Goal: Information Seeking & Learning: Compare options

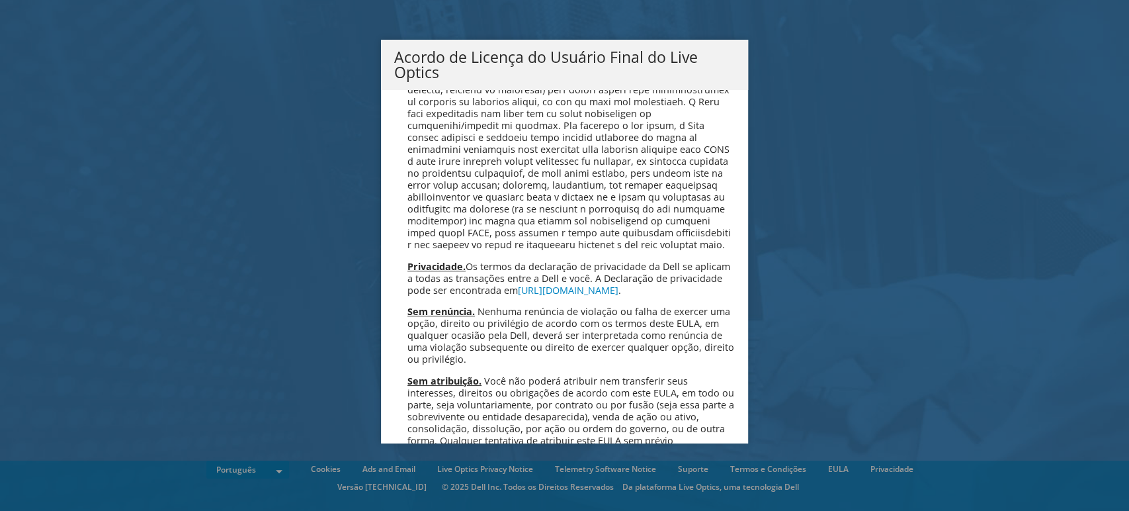
scroll to position [5313, 0]
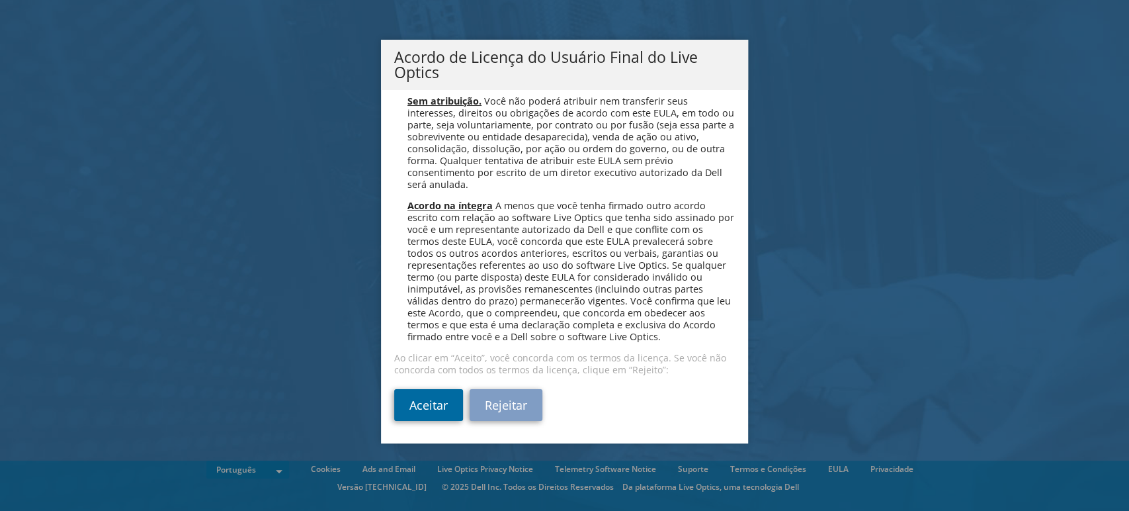
click at [413, 402] on link "Aceitar" at bounding box center [428, 405] width 69 height 32
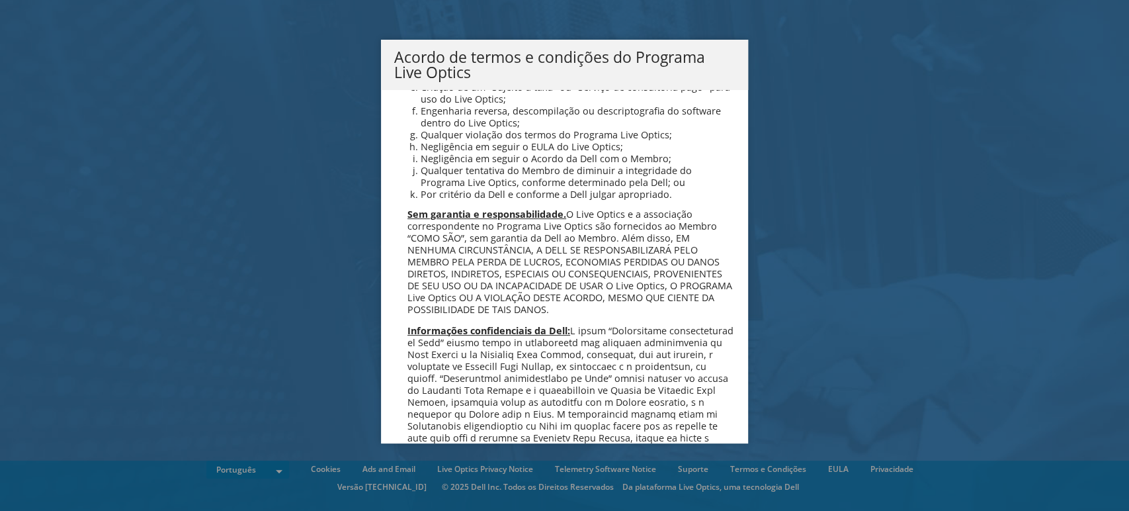
scroll to position [982, 0]
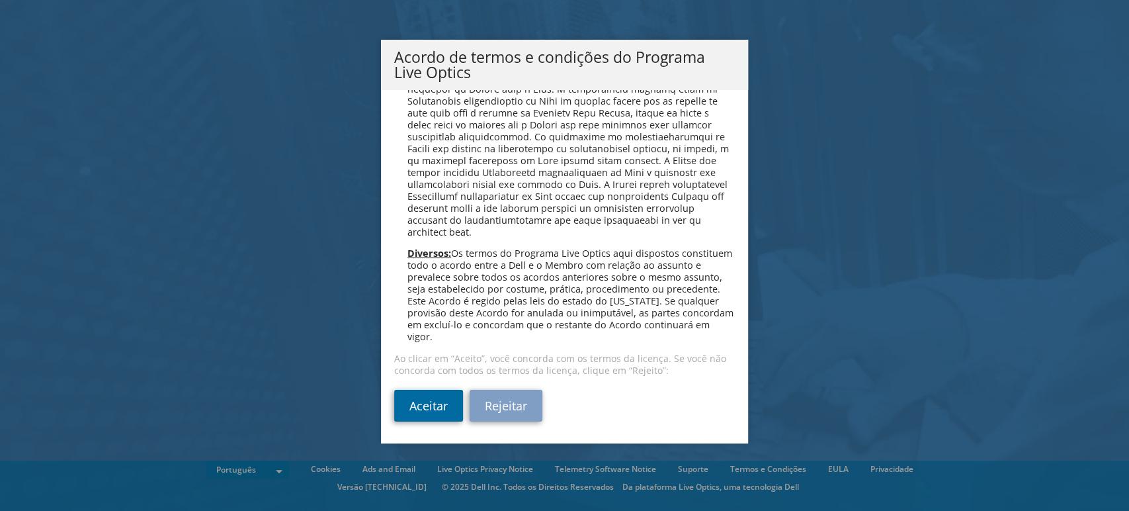
click at [410, 405] on link "Aceitar" at bounding box center [428, 406] width 69 height 32
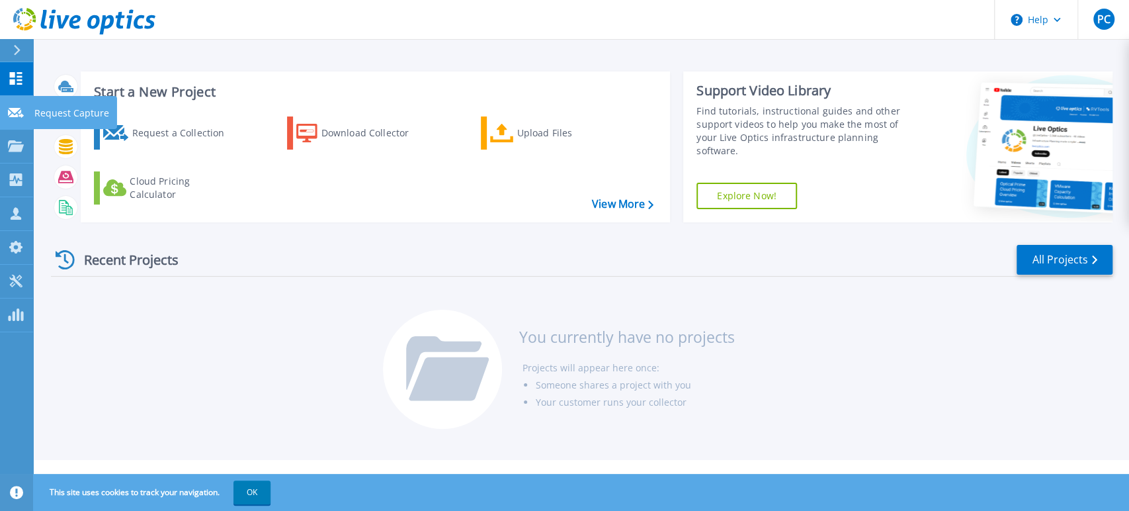
click at [5, 114] on link "Request Capture Request Capture" at bounding box center [16, 113] width 33 height 34
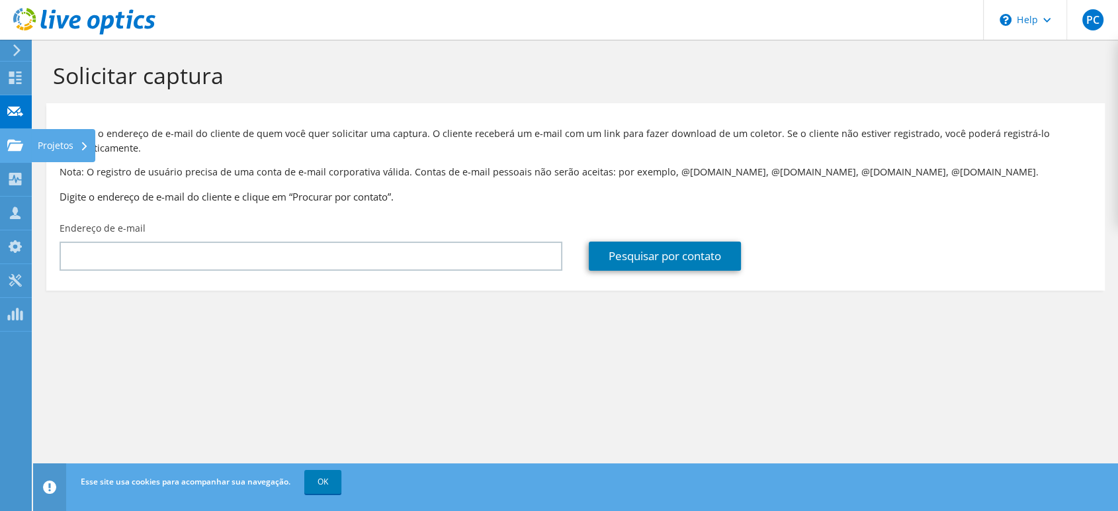
click at [21, 142] on use at bounding box center [15, 144] width 16 height 11
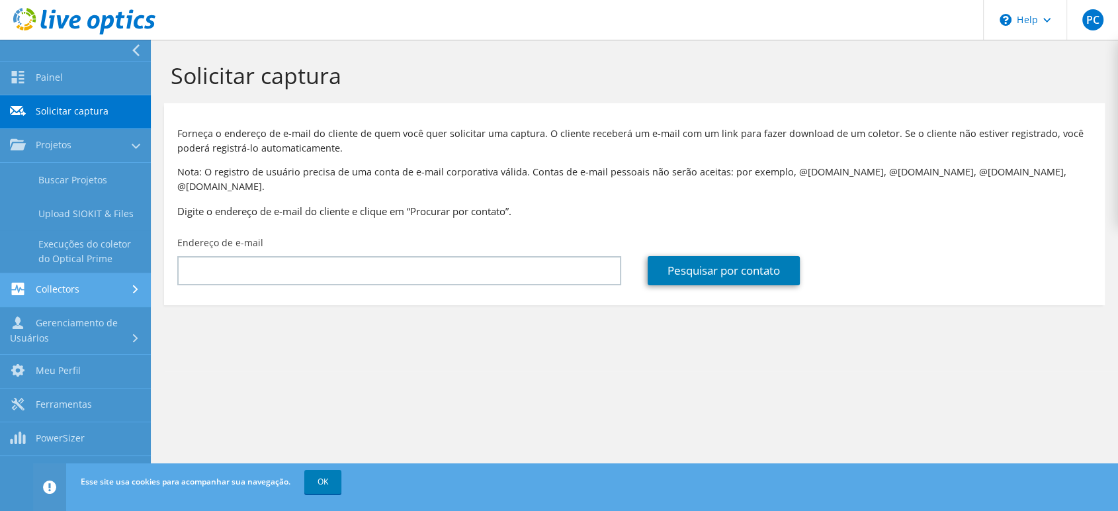
click at [73, 288] on link "Collectors" at bounding box center [75, 290] width 151 height 34
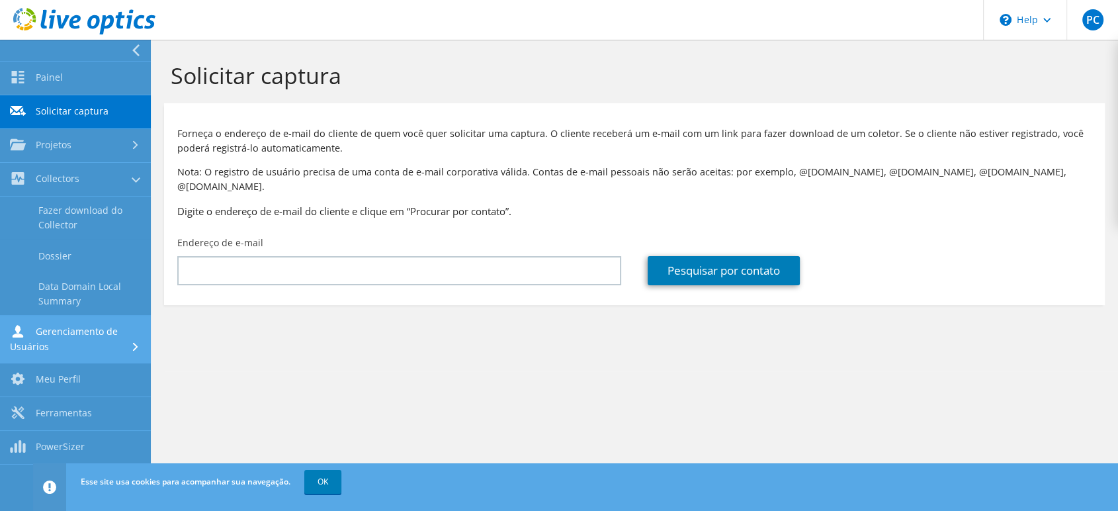
click at [72, 331] on link "Gerenciamento de Usuários" at bounding box center [75, 340] width 151 height 48
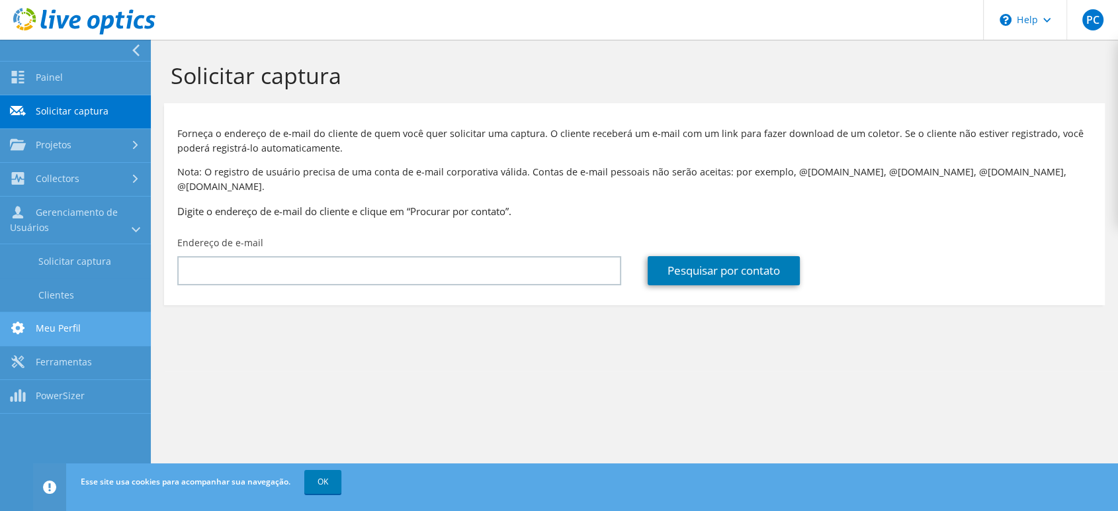
click at [69, 330] on link "Meu Perfil" at bounding box center [75, 329] width 151 height 34
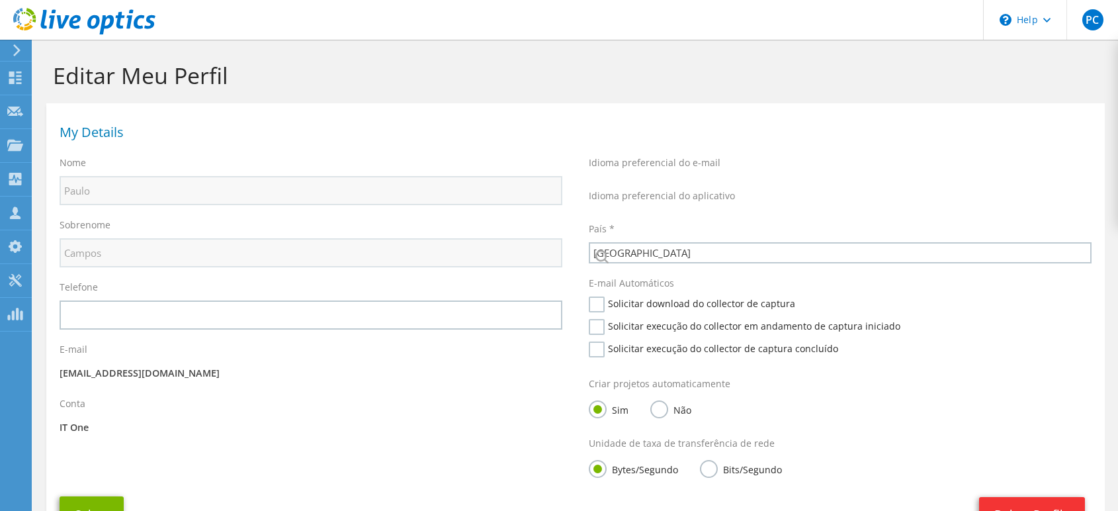
select select "30"
click at [65, 294] on label "Telefone" at bounding box center [79, 287] width 38 height 13
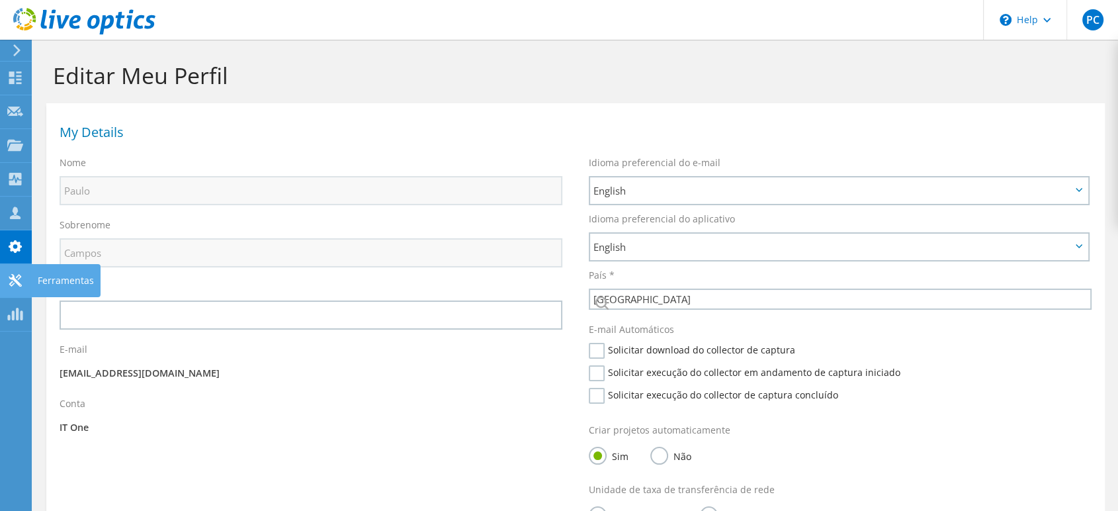
click at [13, 276] on use at bounding box center [15, 280] width 13 height 13
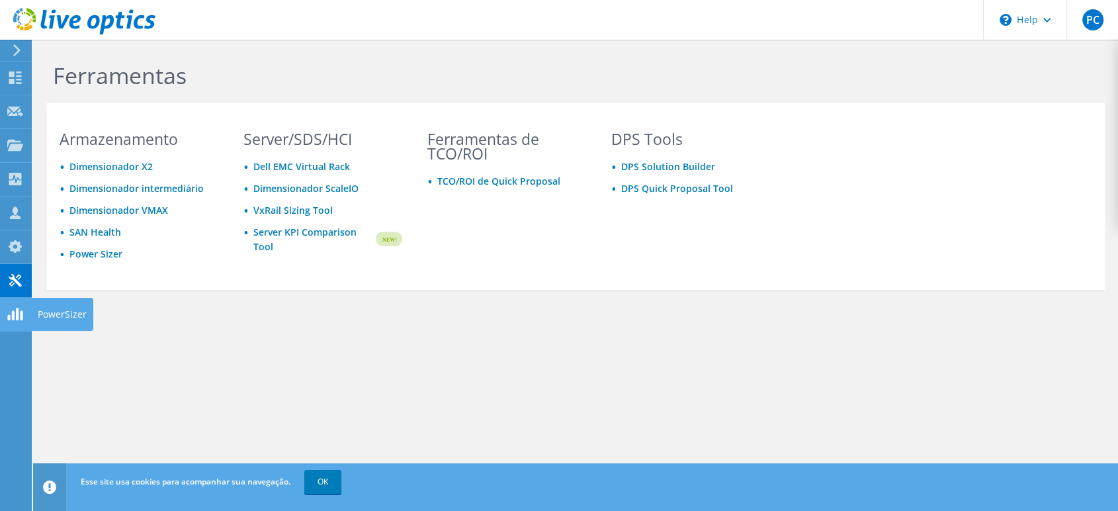
click at [105, 253] on link "Power Sizer" at bounding box center [95, 253] width 53 height 13
click at [110, 251] on link "Power Sizer" at bounding box center [95, 253] width 53 height 13
click at [273, 226] on link "Server KPI Comparison Tool" at bounding box center [313, 239] width 120 height 29
click at [476, 184] on link "TCO/ROI de Quick Proposal" at bounding box center [498, 181] width 123 height 13
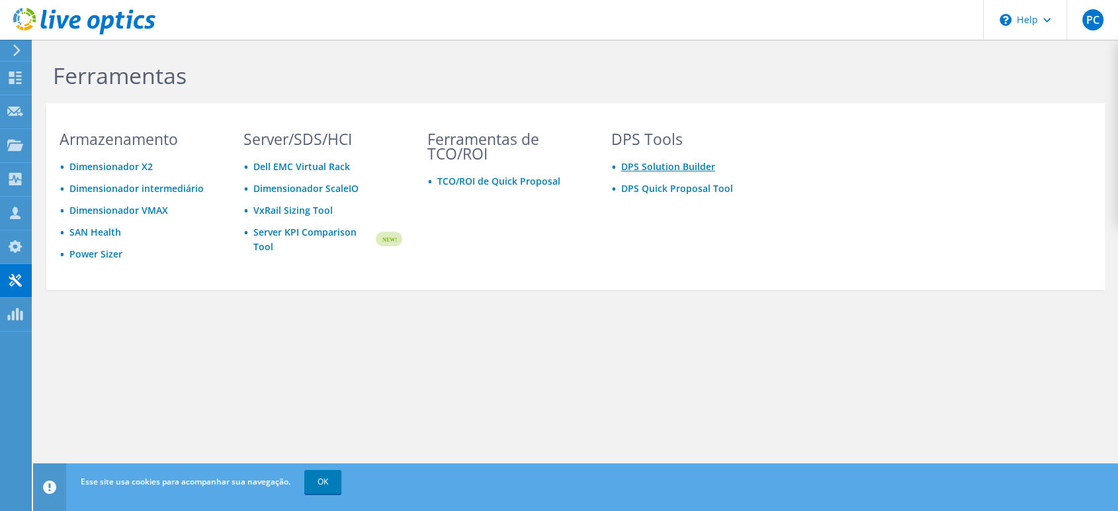
click at [666, 171] on link "DPS Solution Builder" at bounding box center [668, 166] width 94 height 13
click at [335, 168] on link "Dell EMC Virtual Rack" at bounding box center [301, 166] width 97 height 13
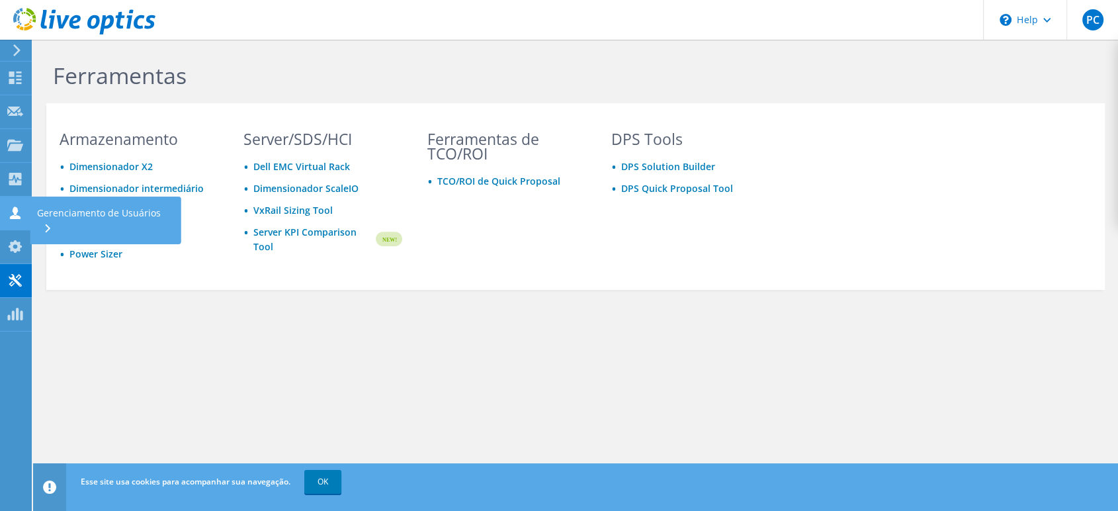
click at [7, 215] on icon at bounding box center [15, 212] width 16 height 13
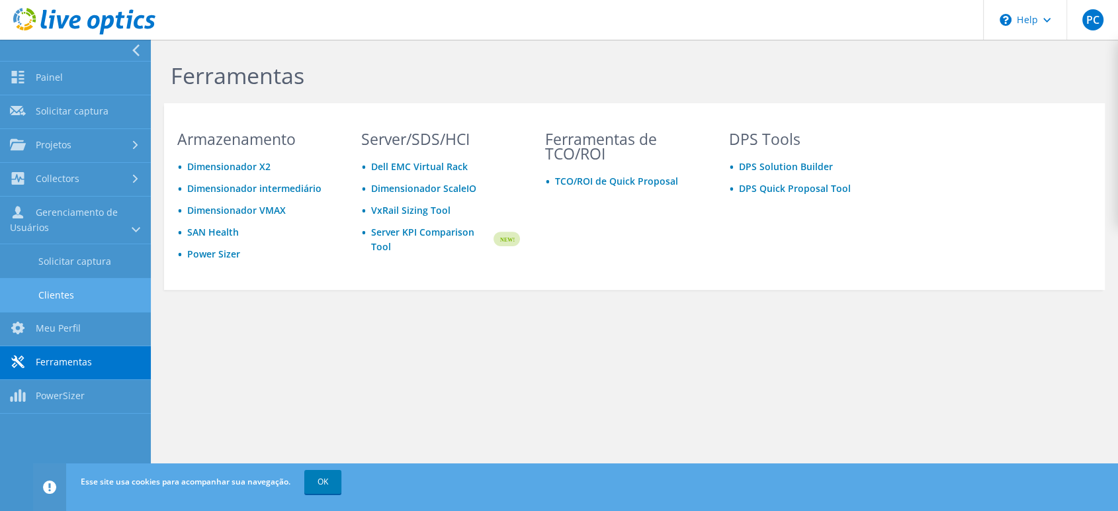
click at [73, 299] on link "Clientes" at bounding box center [75, 295] width 151 height 34
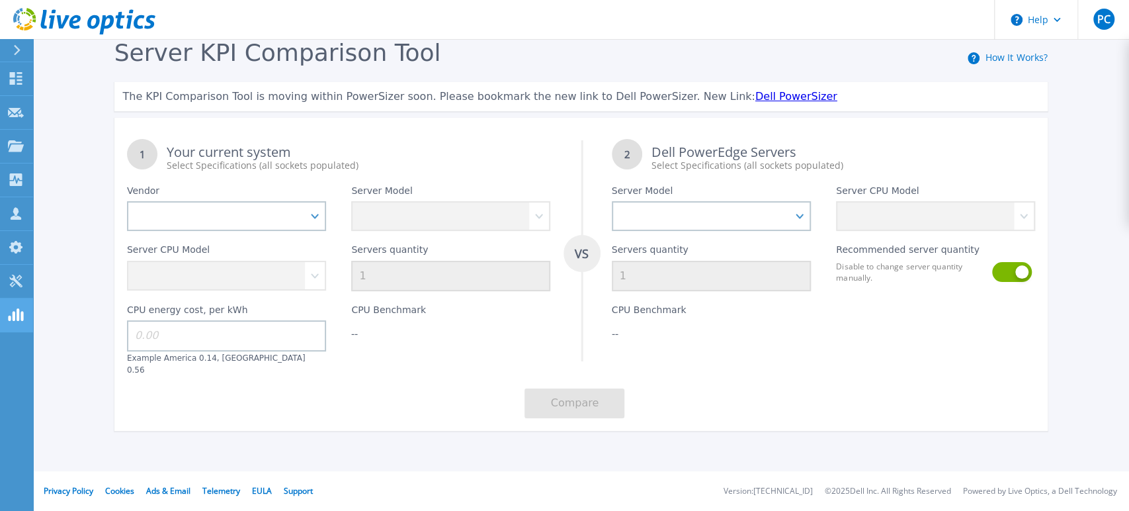
click at [18, 315] on rect at bounding box center [18, 314] width 3 height 13
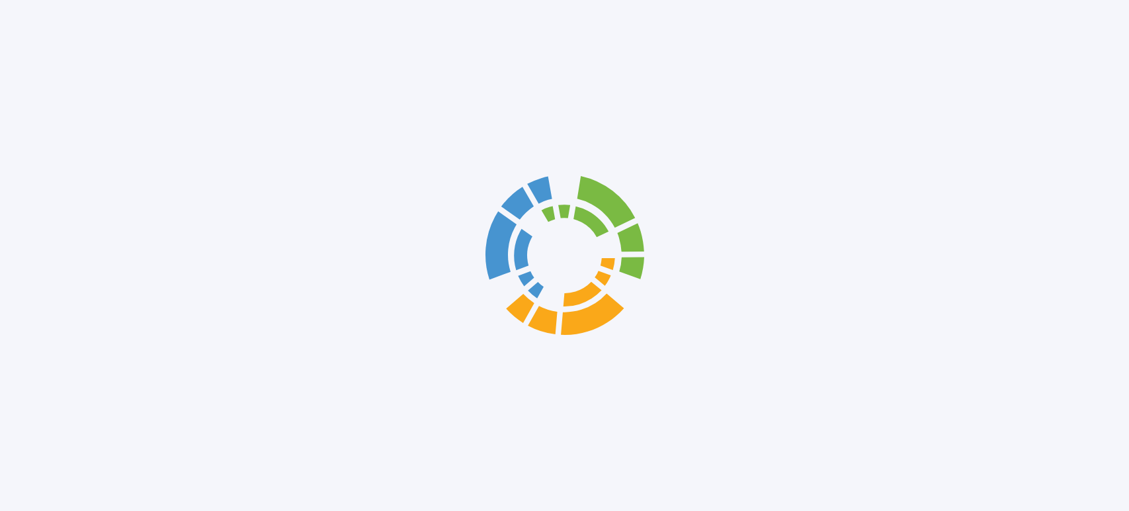
click at [16, 56] on div at bounding box center [564, 255] width 1129 height 511
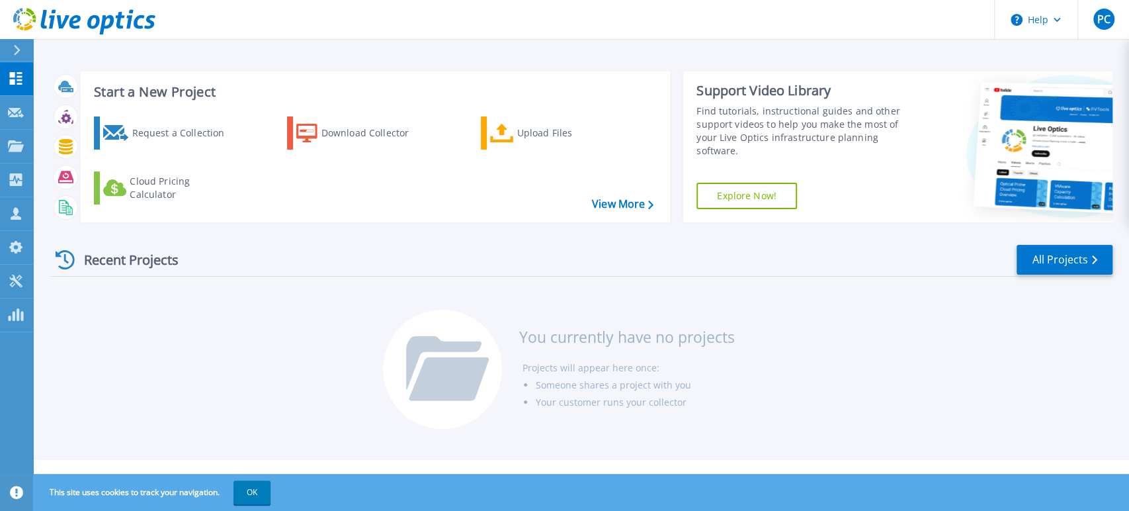
click at [15, 50] on icon at bounding box center [16, 50] width 7 height 11
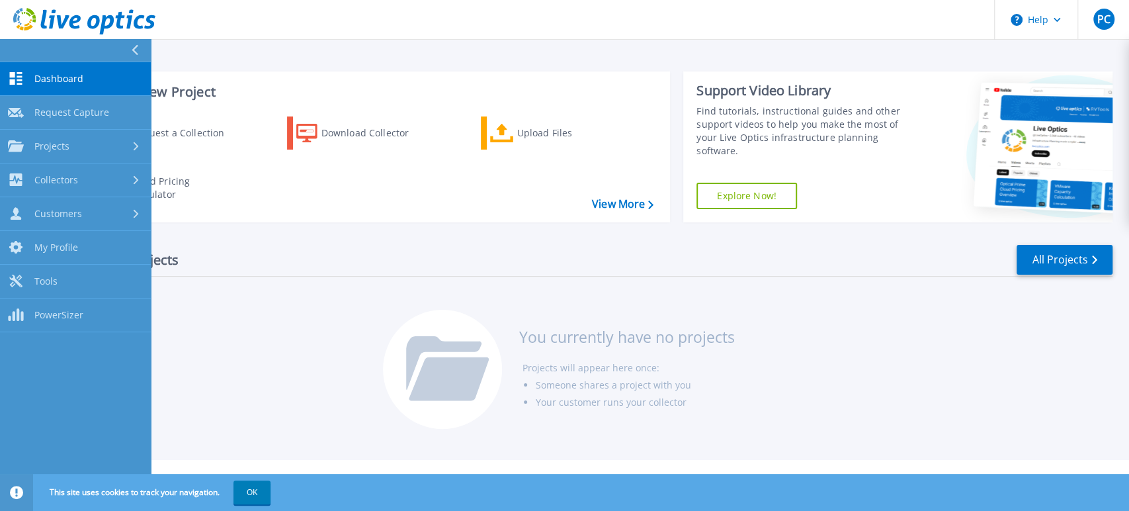
click at [363, 263] on div "Recent Projects All Projects" at bounding box center [582, 259] width 1062 height 33
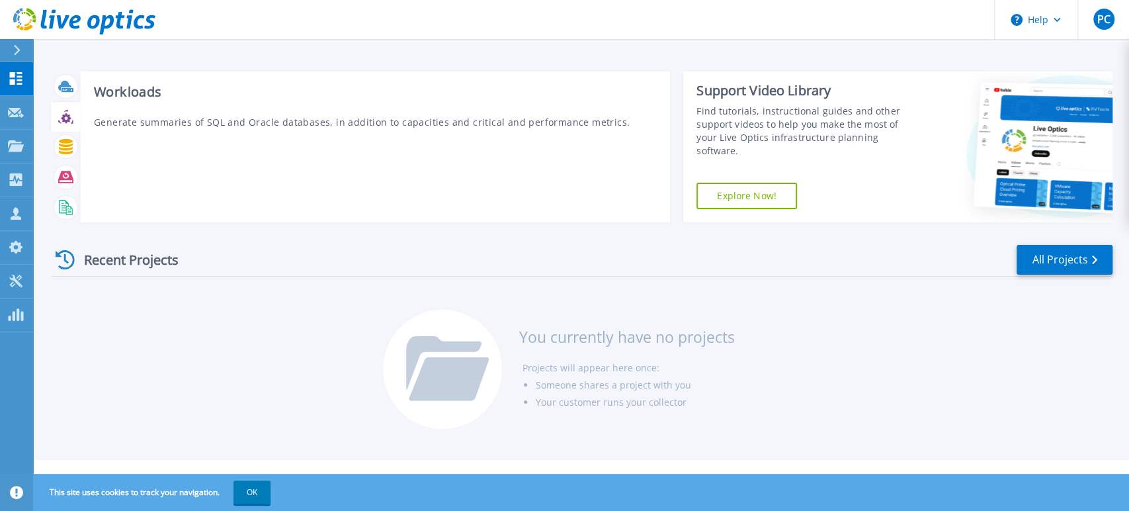
click at [62, 124] on icon at bounding box center [65, 116] width 15 height 15
click at [65, 146] on icon at bounding box center [66, 146] width 14 height 15
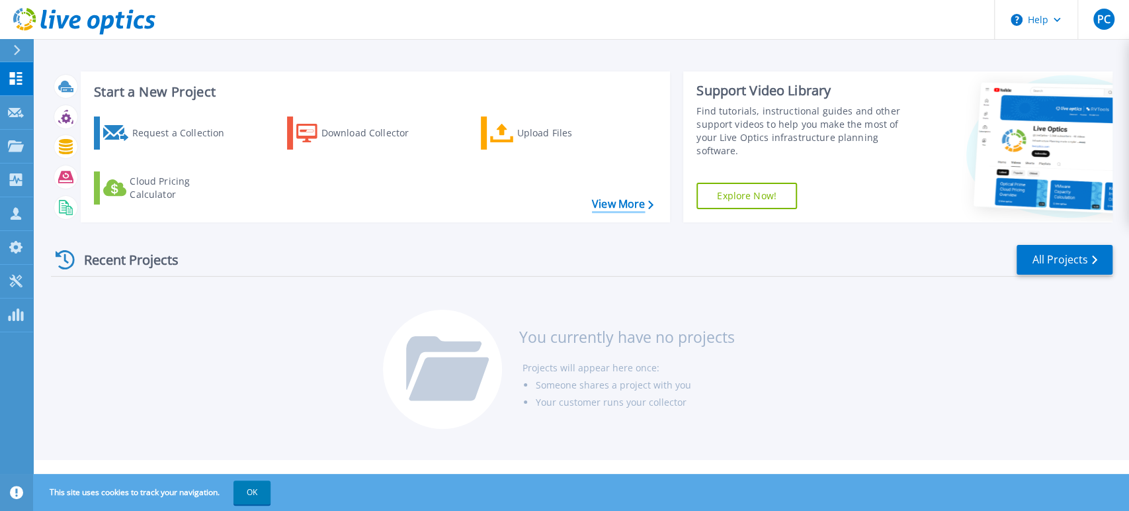
click at [617, 203] on link "View More" at bounding box center [623, 204] width 62 height 13
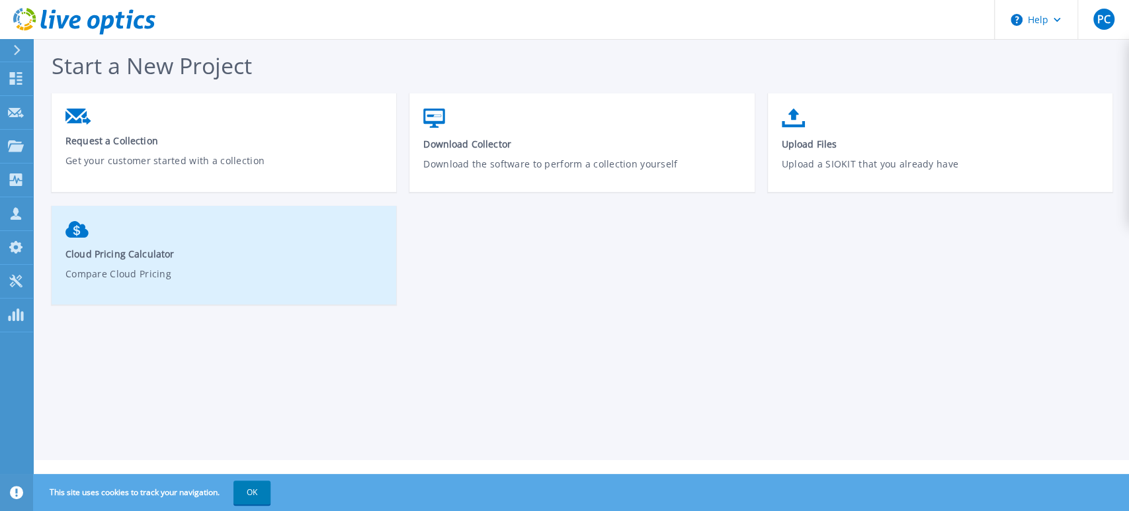
click at [238, 276] on p "Compare Cloud Pricing" at bounding box center [224, 282] width 318 height 30
